Goal: Task Accomplishment & Management: Complete application form

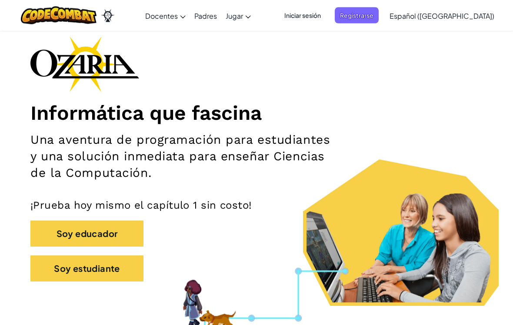
scroll to position [48, 0]
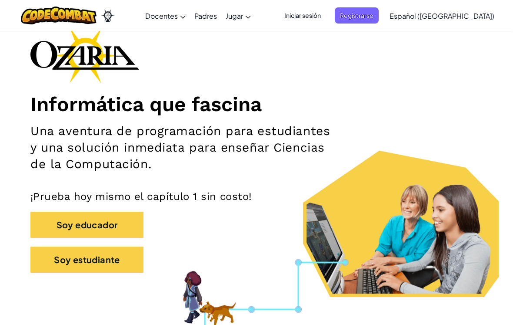
click at [67, 263] on button "Soy estudiante" at bounding box center [86, 259] width 113 height 26
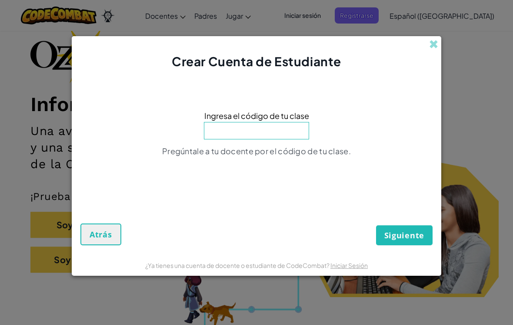
click at [423, 62] on div "Crear Cuenta de Estudiante" at bounding box center [257, 53] width 370 height 34
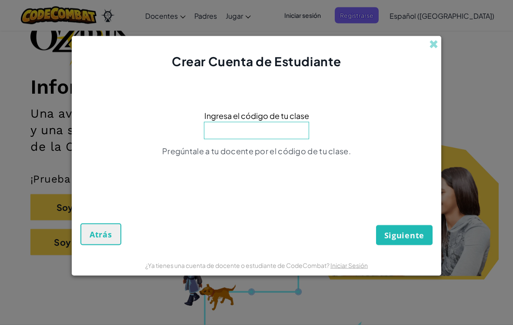
click at [425, 50] on div "Crear Cuenta de Estudiante" at bounding box center [257, 53] width 370 height 34
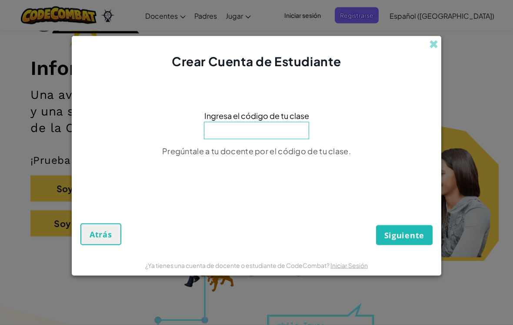
scroll to position [98, 0]
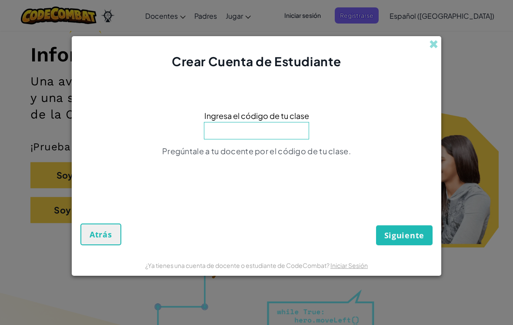
click at [430, 49] on span at bounding box center [433, 44] width 9 height 9
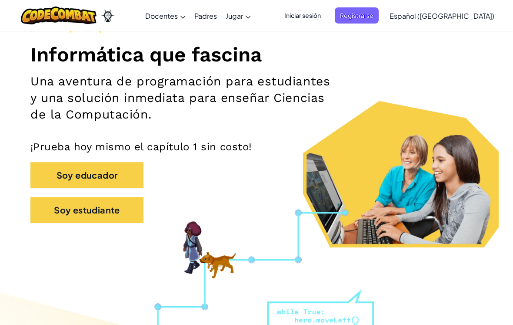
click at [436, 47] on h1 "Informática que fascina" at bounding box center [256, 54] width 452 height 24
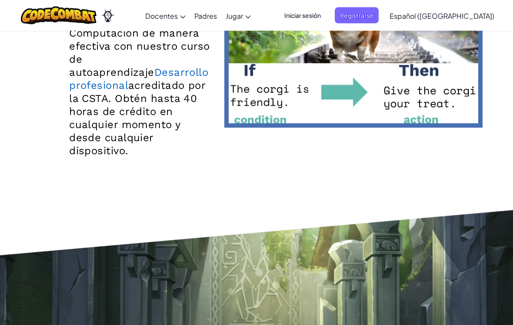
scroll to position [1722, 0]
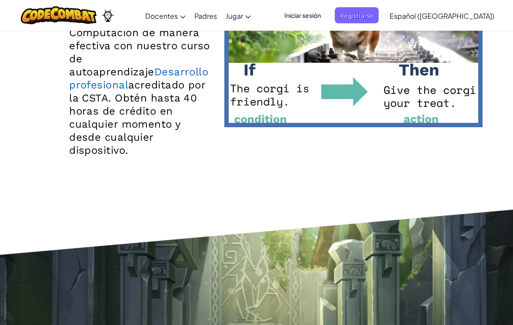
click at [71, 30] on div at bounding box center [67, 15] width 107 height 31
click at [54, 8] on img at bounding box center [59, 16] width 76 height 18
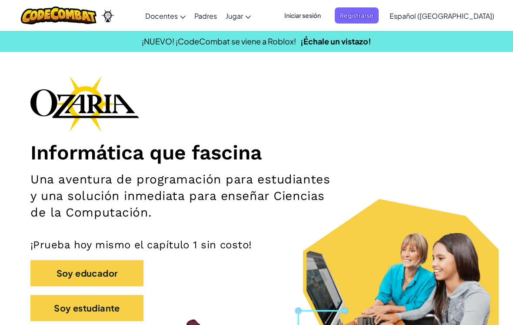
click at [82, 106] on img at bounding box center [84, 104] width 109 height 56
click at [316, 13] on span "Iniciar sesión" at bounding box center [302, 15] width 47 height 16
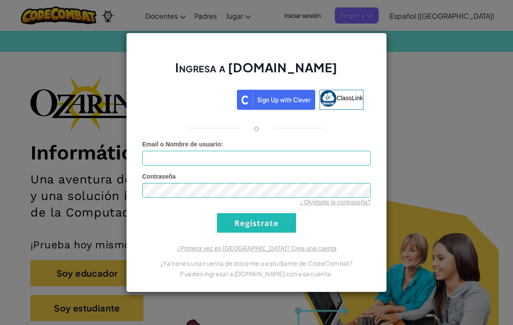
click at [77, 126] on div "Ingresa a [DOMAIN_NAME] ClassLink o Error desconocido. Email o Nombre de usuari…" at bounding box center [256, 162] width 513 height 325
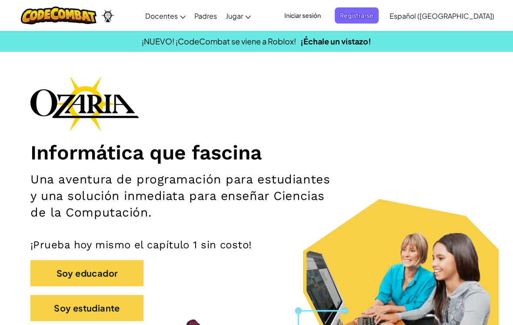
click at [326, 14] on span "Iniciar sesión" at bounding box center [302, 15] width 47 height 16
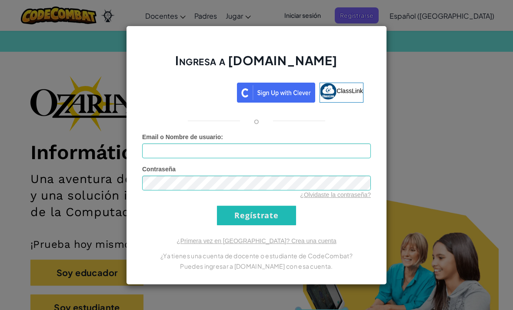
click at [74, 143] on div "Ingresa a [DOMAIN_NAME] ClassLink o Error desconocido. Email o Nombre de usuari…" at bounding box center [256, 155] width 513 height 310
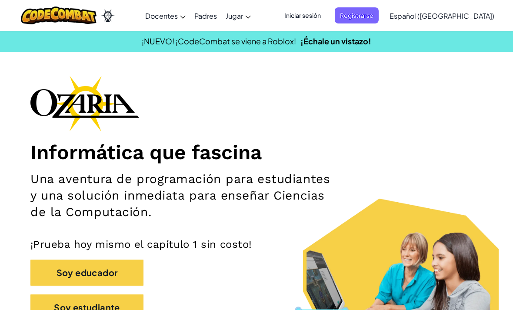
scroll to position [4, 0]
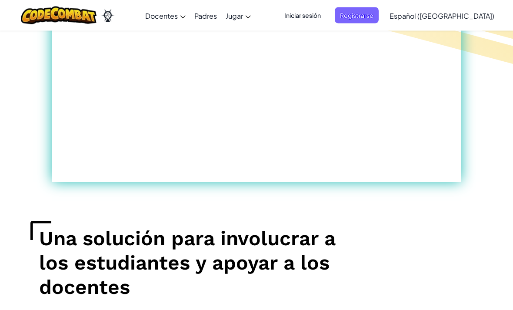
click at [325, 12] on span "Iniciar sesión" at bounding box center [302, 15] width 47 height 16
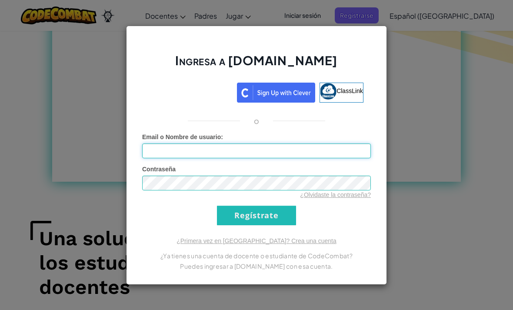
click at [274, 158] on input "Email o Nombre de usuario :" at bounding box center [256, 151] width 229 height 15
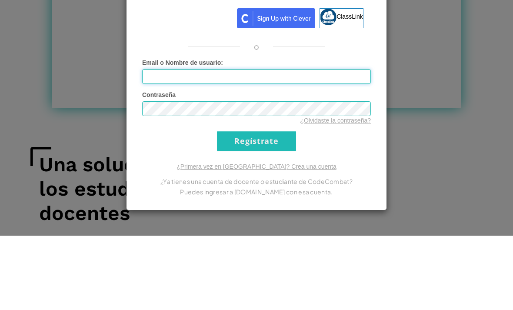
type input "[EMAIL_ADDRESS][DOMAIN_NAME]"
click at [257, 206] on input "Regístrate" at bounding box center [256, 216] width 79 height 20
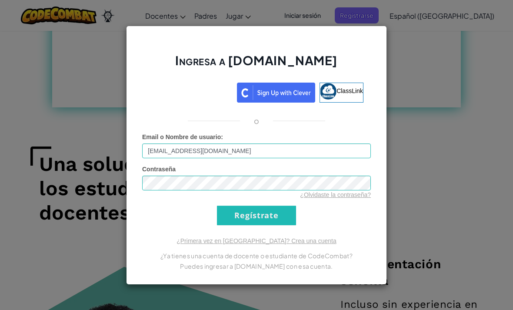
click at [251, 225] on input "Regístrate" at bounding box center [256, 216] width 79 height 20
